Goal: Check status: Check status

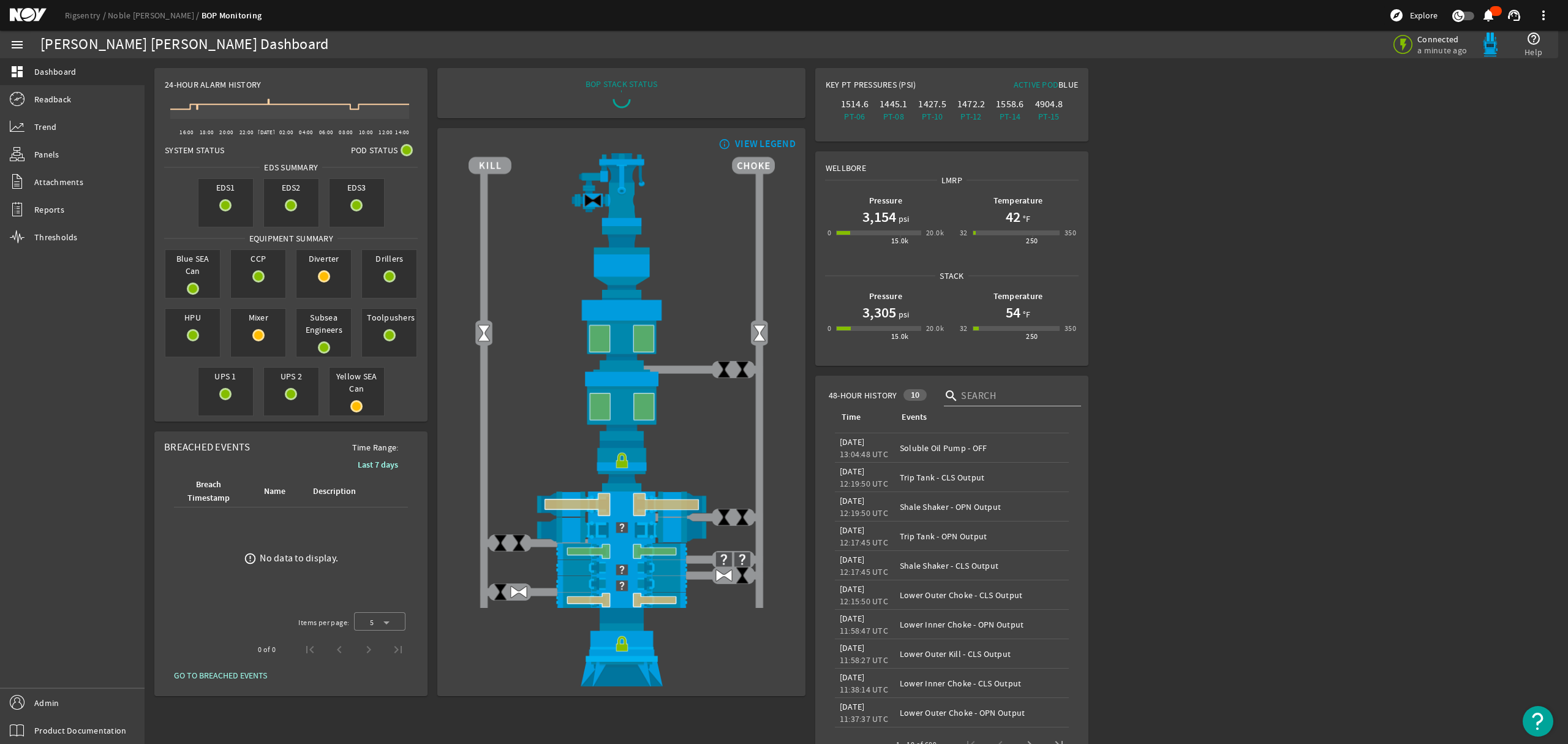
click at [18, 13] on mat-icon at bounding box center [37, 16] width 55 height 15
click at [1142, 336] on rigsentry-main-dashboard "Noble [PERSON_NAME] Dashboard Connected a few seconds ago help_outline Help 24-…" at bounding box center [856, 420] width 1423 height 723
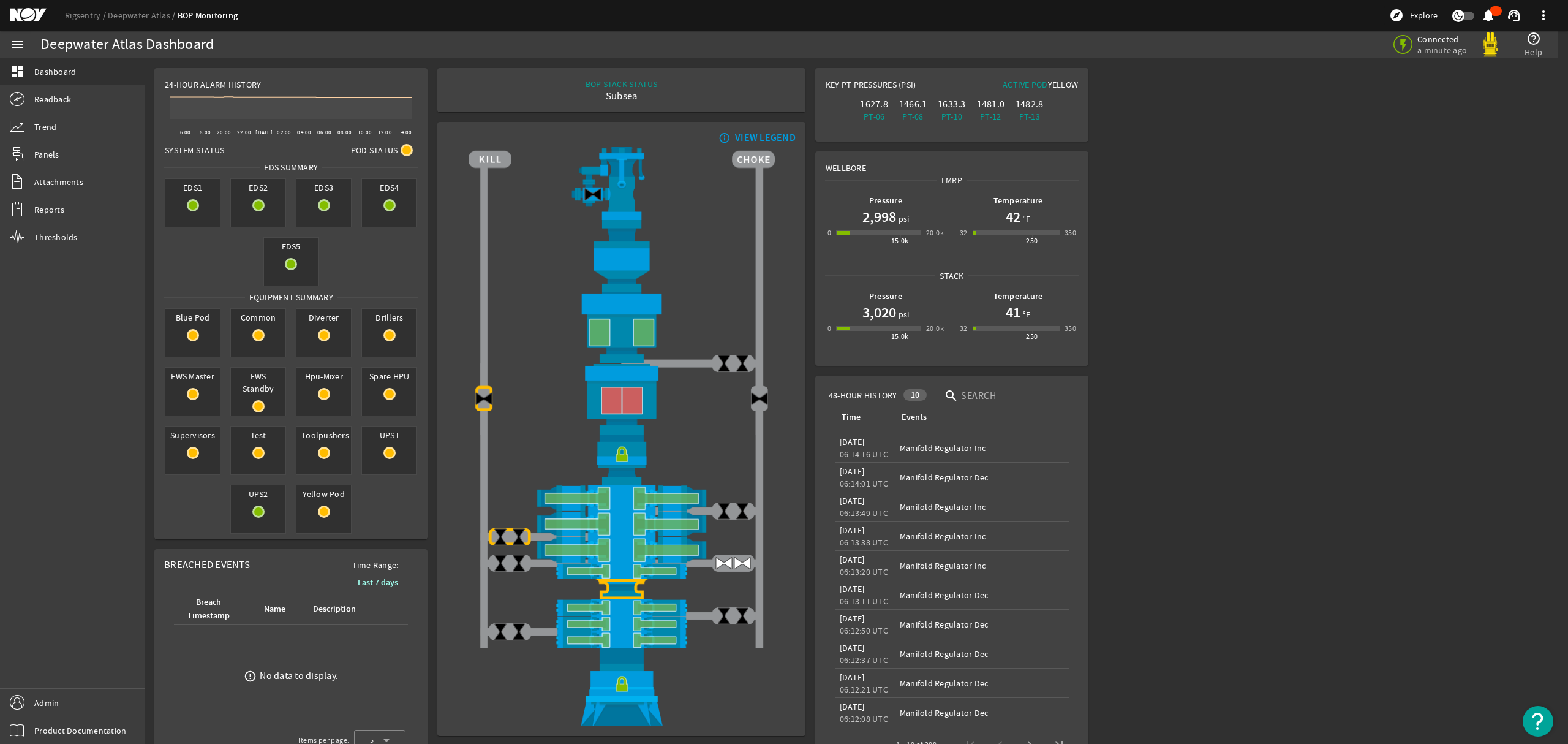
click at [873, 217] on h1 "2,998" at bounding box center [880, 217] width 34 height 20
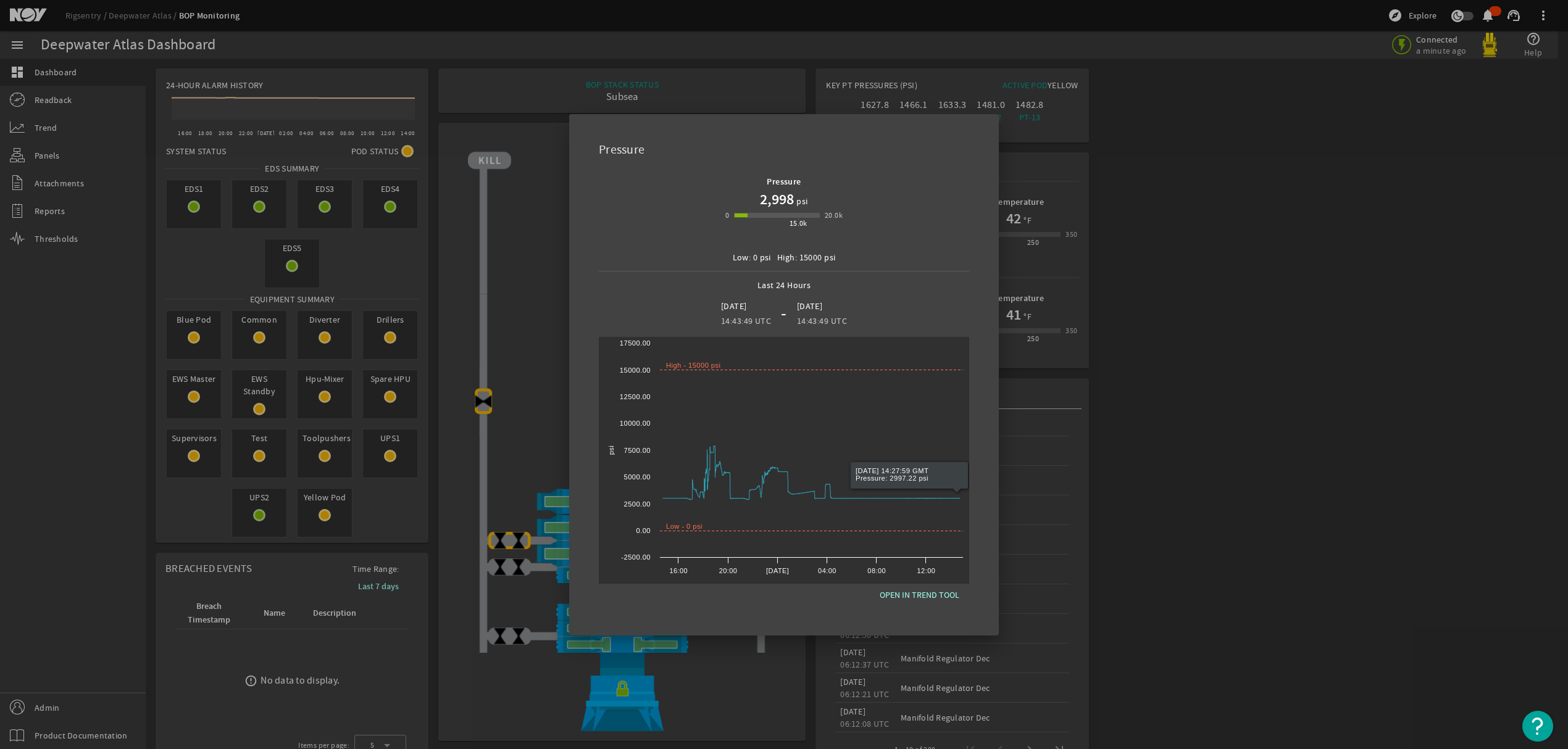
click at [1153, 282] on div at bounding box center [784, 374] width 1568 height 749
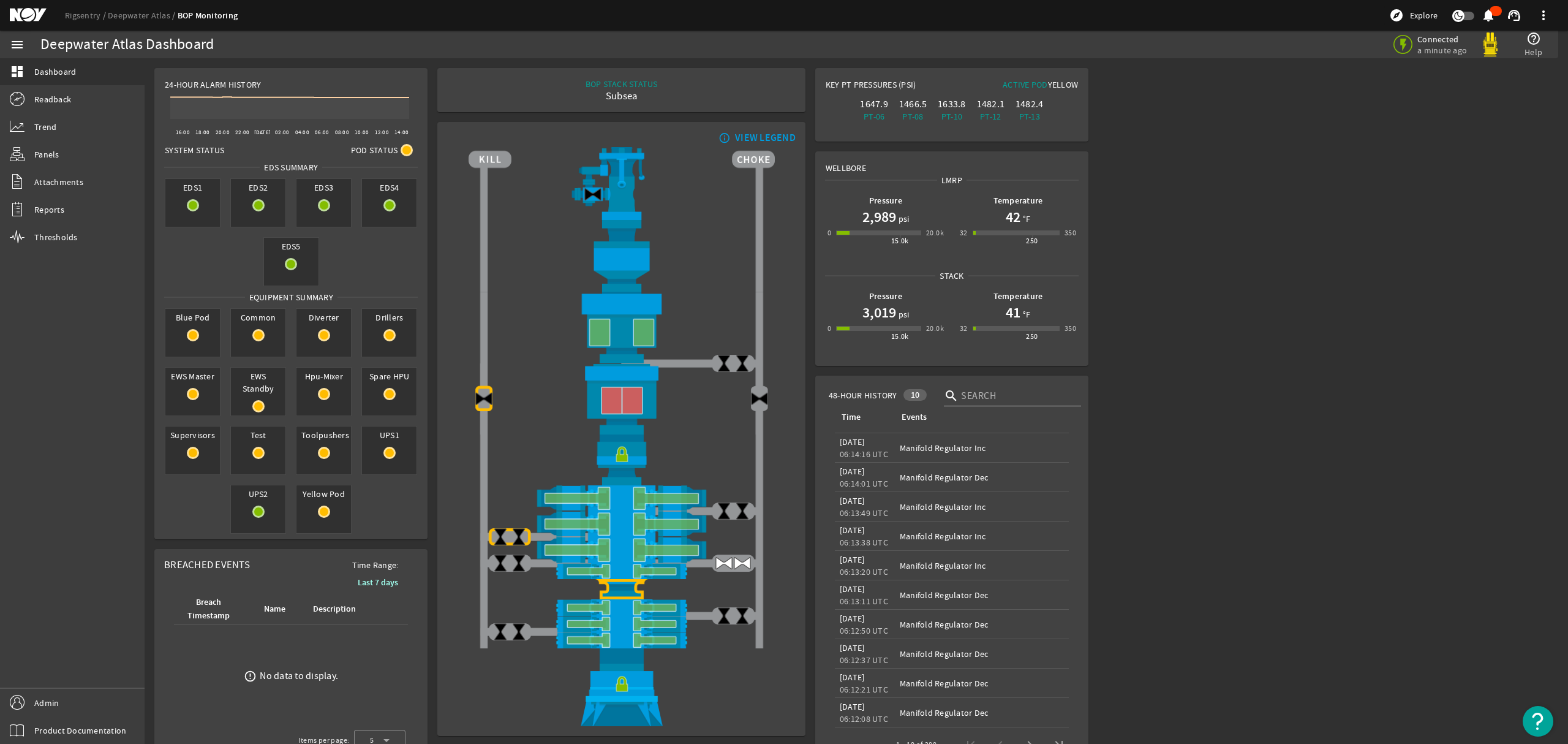
click at [1144, 280] on rigsentry-main-dashboard "Deepwater Atlas Dashboard Connected a minute ago help_outline Help 24-Hour Alar…" at bounding box center [856, 441] width 1423 height 765
